Goal: Check status: Check status

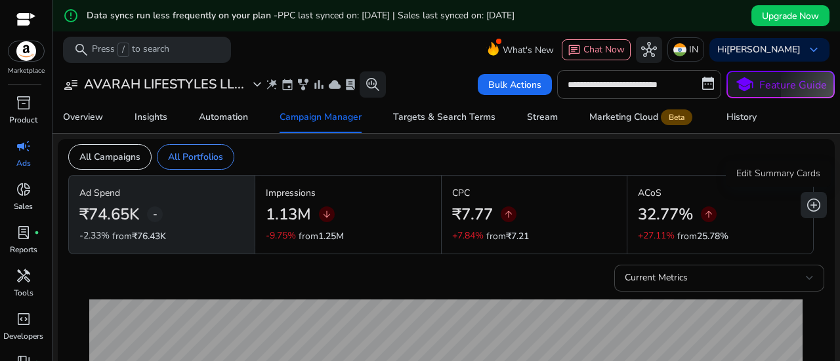
click at [808, 203] on span "add_circle" at bounding box center [814, 205] width 16 height 16
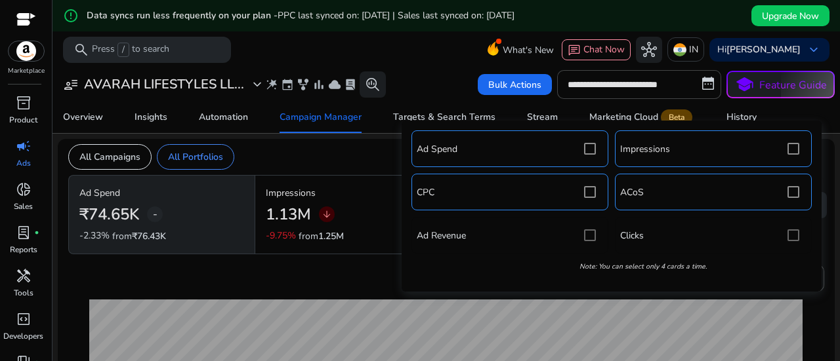
click at [586, 238] on div "Ad Spend Impressions CPC ACoS Ad Revenue Clicks Note: You can select only 4 car…" at bounding box center [611, 206] width 407 height 158
click at [590, 234] on div "Ad Spend Impressions CPC ACoS Ad Revenue Clicks Note: You can select only 4 car…" at bounding box center [611, 206] width 407 height 158
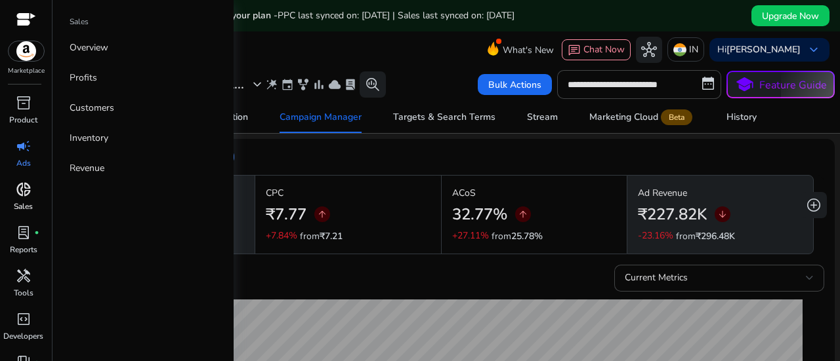
click at [31, 196] on div "donut_small" at bounding box center [23, 189] width 37 height 21
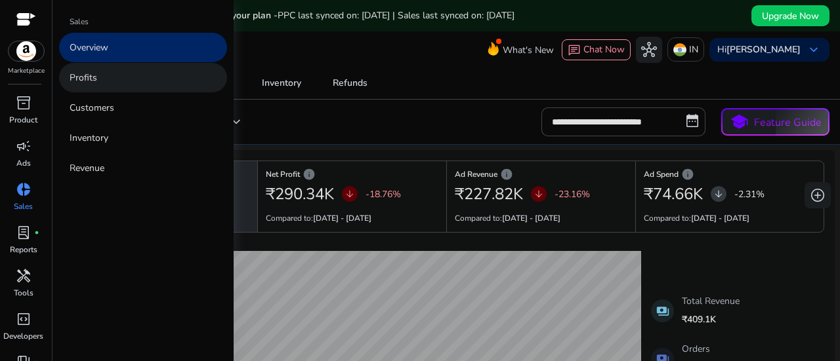
click at [91, 75] on p "Profits" at bounding box center [84, 78] width 28 height 14
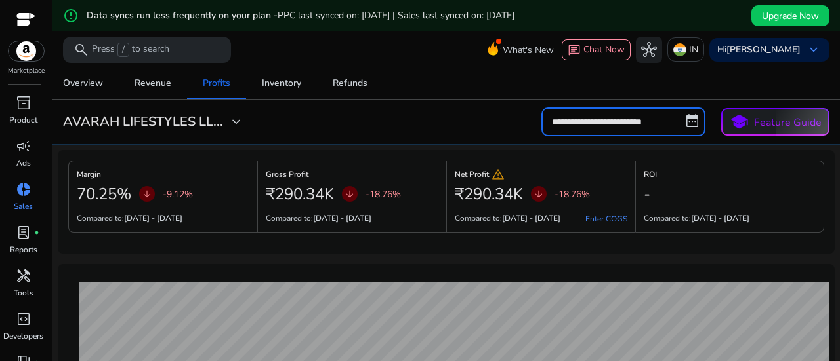
click at [598, 121] on input "**********" at bounding box center [623, 122] width 164 height 29
select select "*"
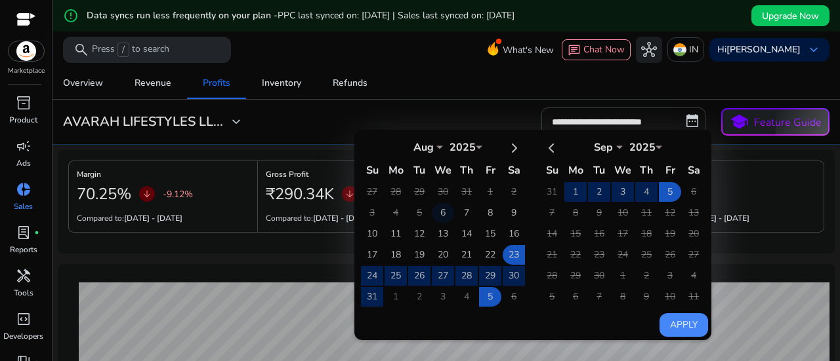
click at [436, 216] on td "6" at bounding box center [443, 213] width 22 height 20
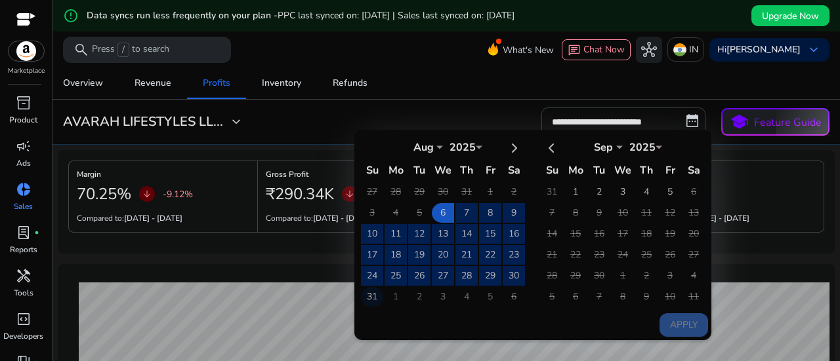
click at [375, 295] on td "31" at bounding box center [372, 297] width 22 height 20
click at [677, 322] on button "Apply" at bounding box center [683, 326] width 49 height 24
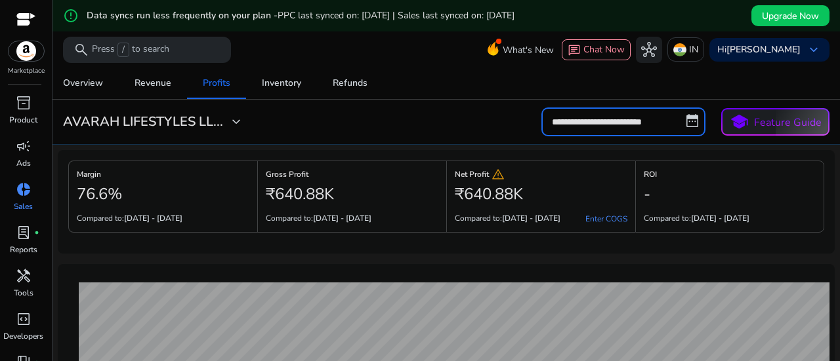
click at [640, 124] on input "**********" at bounding box center [623, 122] width 164 height 29
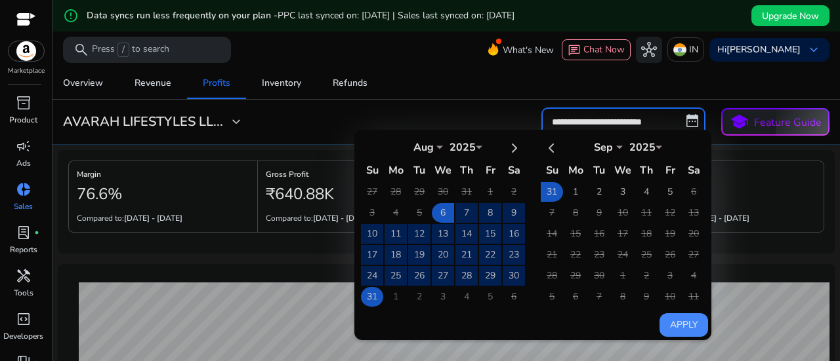
click at [361, 295] on td "31" at bounding box center [372, 297] width 22 height 20
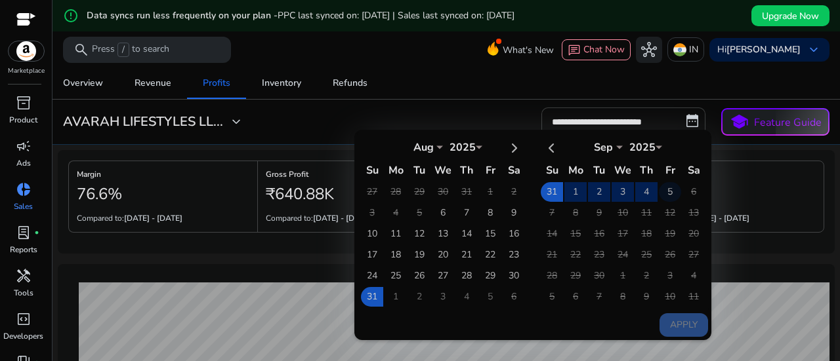
click at [665, 196] on td "5" at bounding box center [670, 192] width 22 height 20
click at [678, 319] on button "Apply" at bounding box center [683, 326] width 49 height 24
type input "**********"
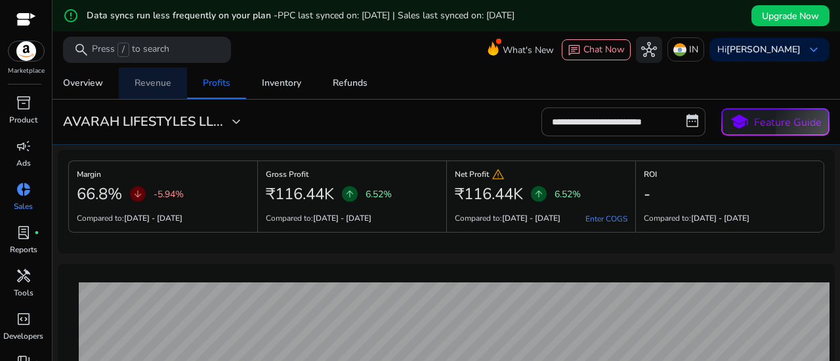
click at [147, 79] on div "Revenue" at bounding box center [152, 83] width 37 height 9
